Goal: Find specific page/section: Find specific page/section

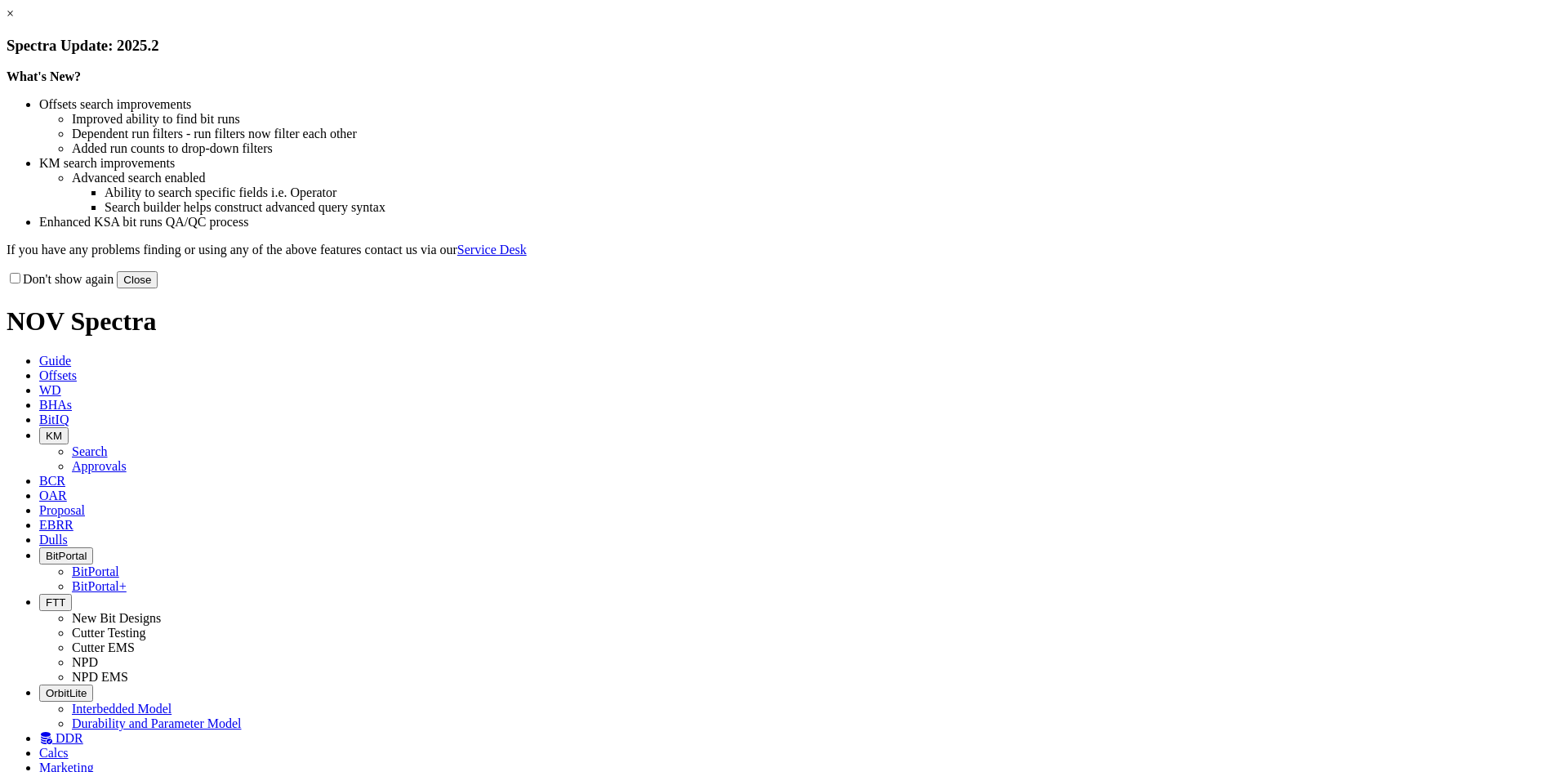
click at [158, 288] on button "Close" at bounding box center [137, 279] width 41 height 17
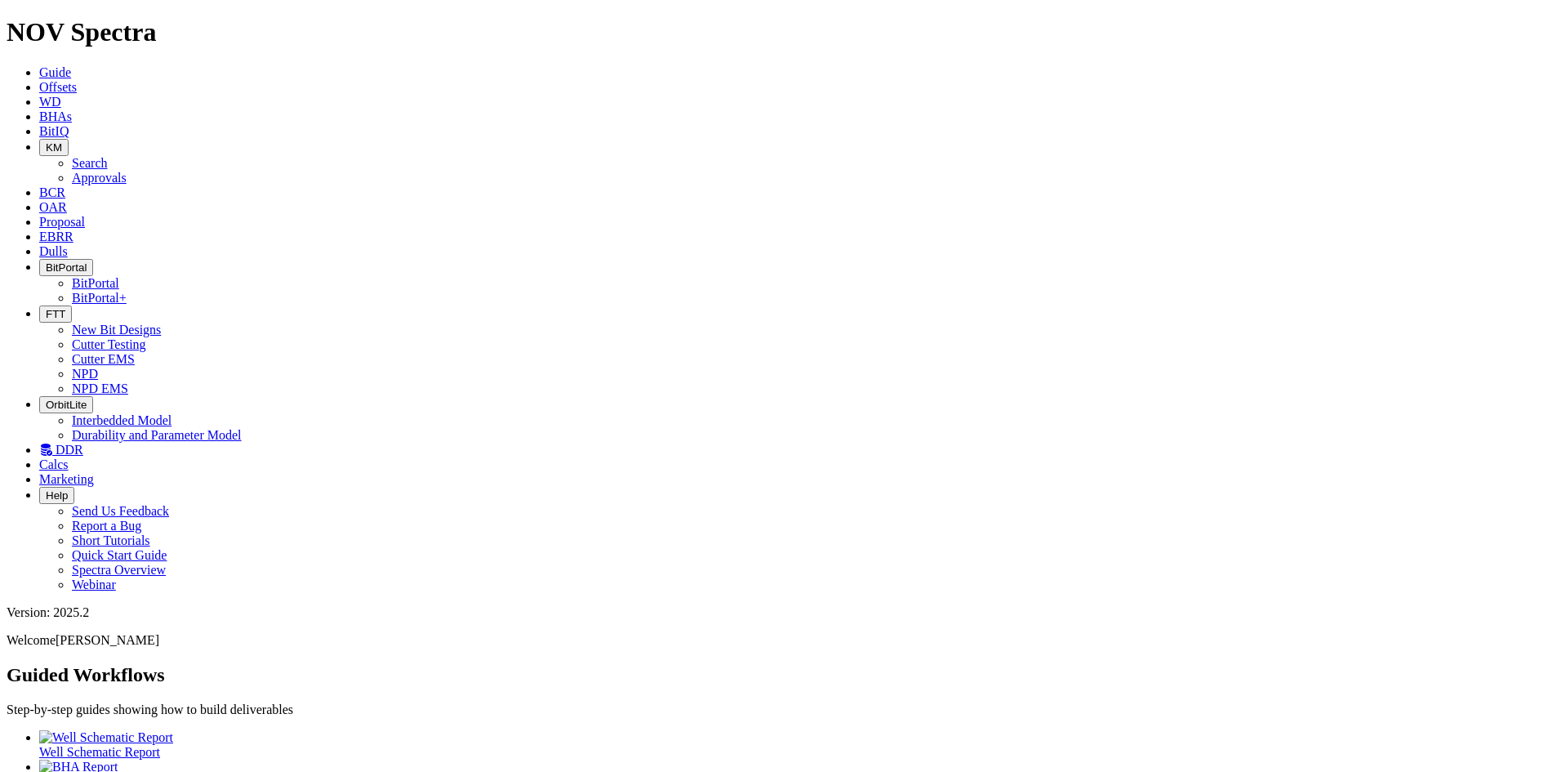
click at [68, 244] on span "Dulls" at bounding box center [53, 251] width 28 height 14
click at [39, 185] on icon at bounding box center [39, 192] width 0 height 14
click at [151, 717] on input "text" at bounding box center [79, 725] width 145 height 17
type input "a320657"
click at [154, 727] on button "submit" at bounding box center [161, 730] width 13 height 5
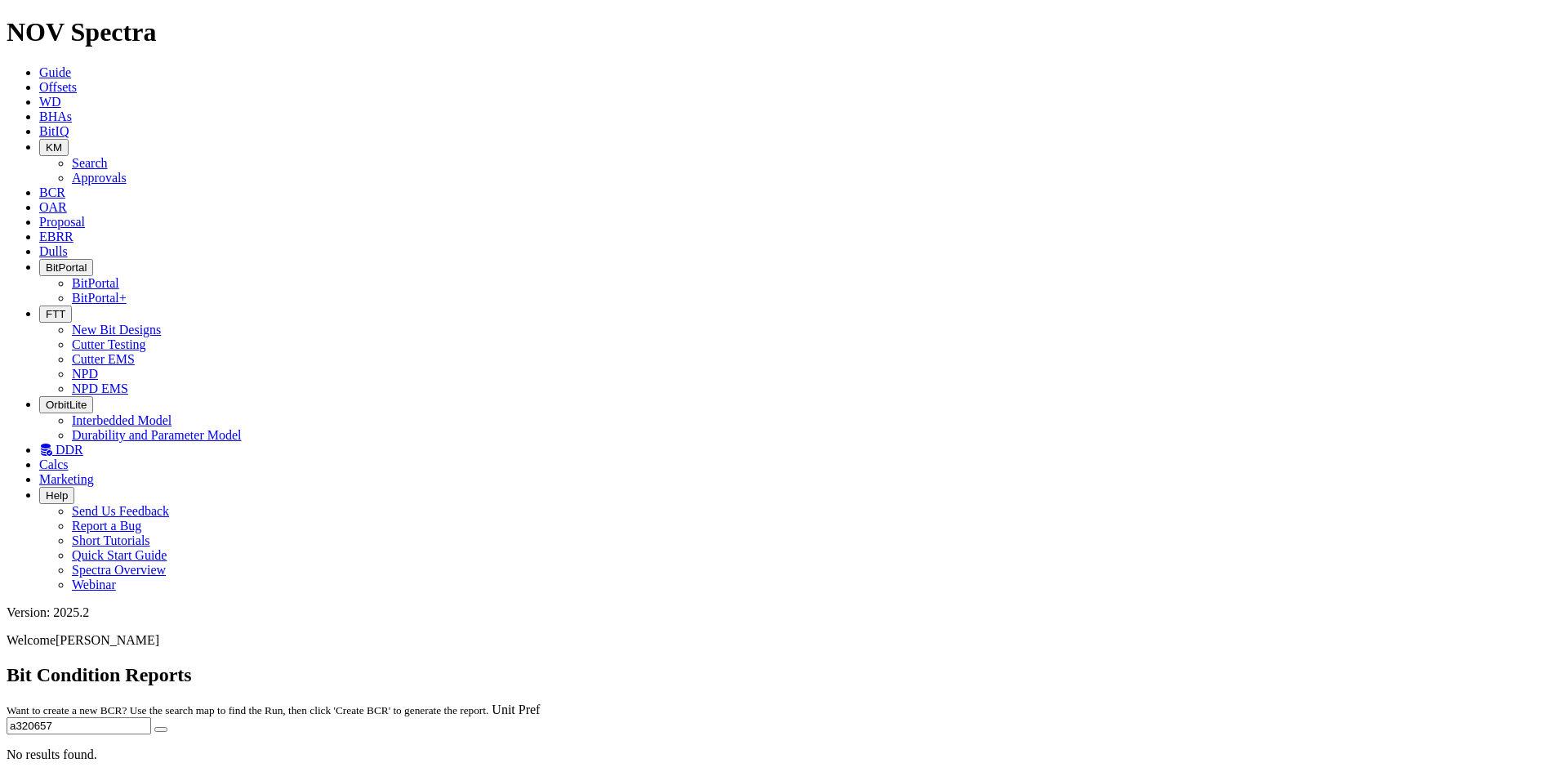
click at [151, 717] on input "a320657" at bounding box center [79, 725] width 145 height 17
click at [39, 244] on icon at bounding box center [39, 251] width 0 height 14
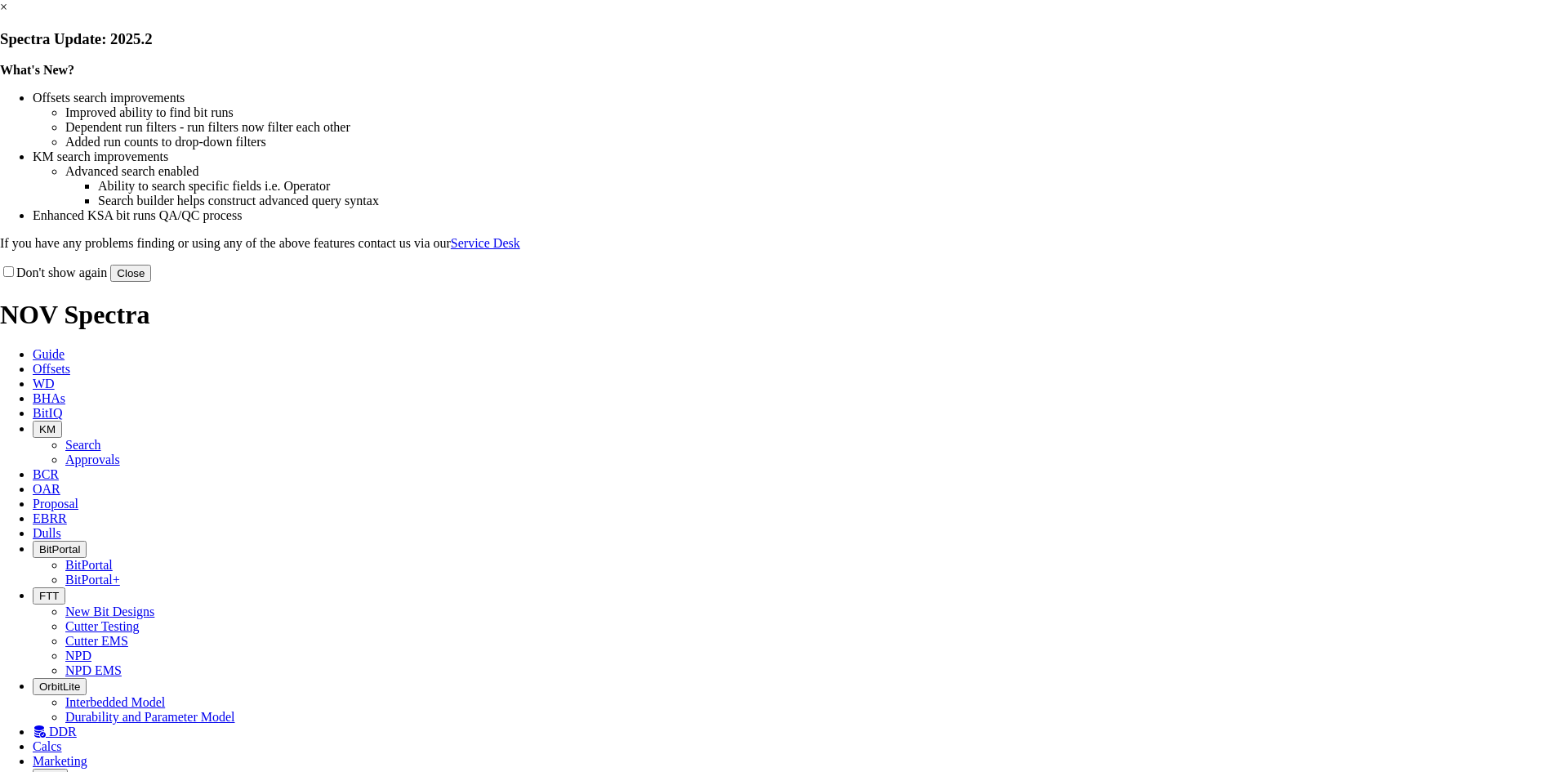
click at [151, 282] on button "Close" at bounding box center [130, 273] width 41 height 17
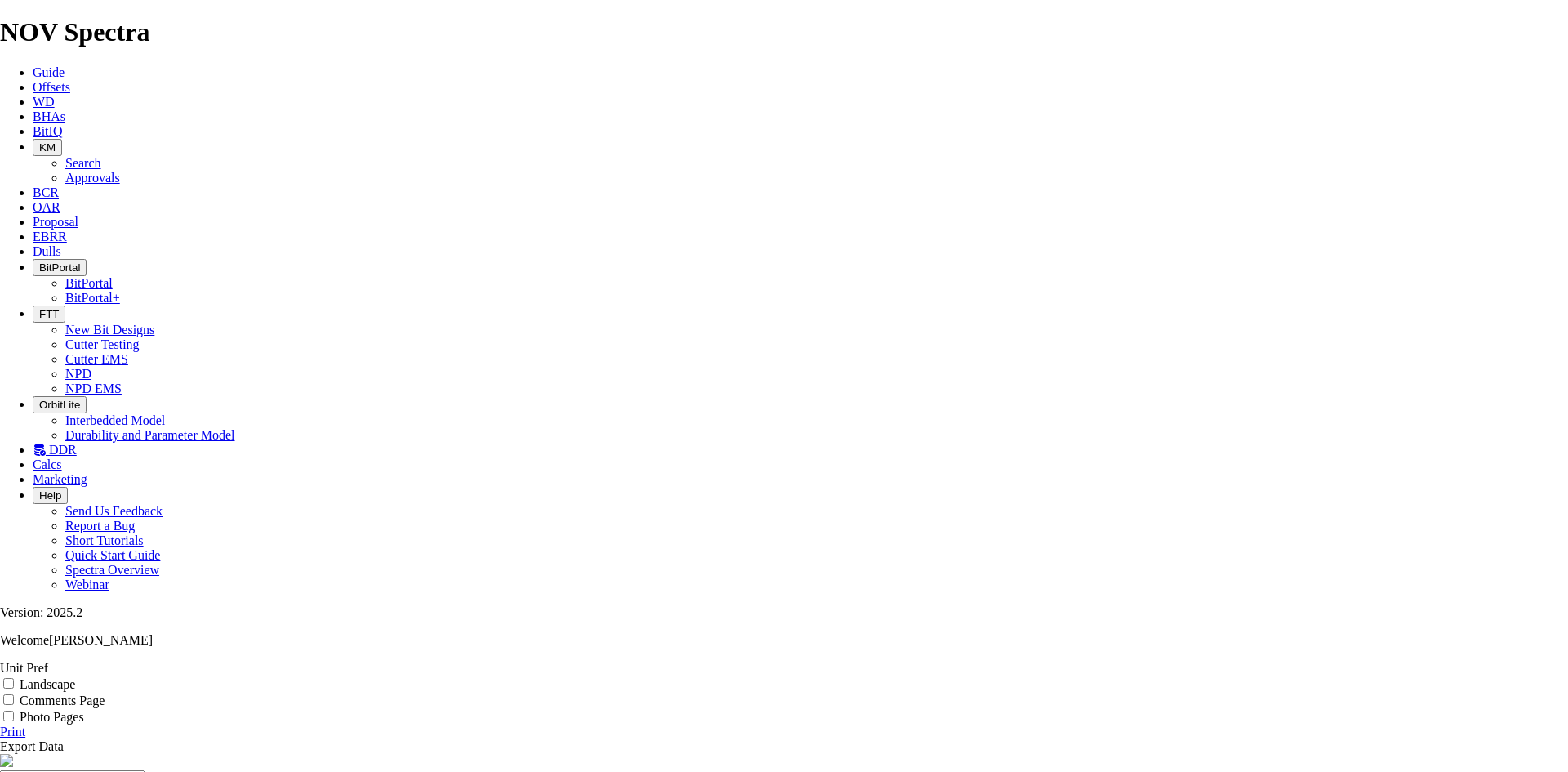
click at [25, 725] on link "Print" at bounding box center [12, 731] width 25 height 14
click at [1481, 708] on div "Photo Pages" at bounding box center [784, 716] width 1568 height 17
click at [14, 711] on input "Photo Pages" at bounding box center [8, 715] width 11 height 11
checkbox input "true"
